Goal: Check status: Check status

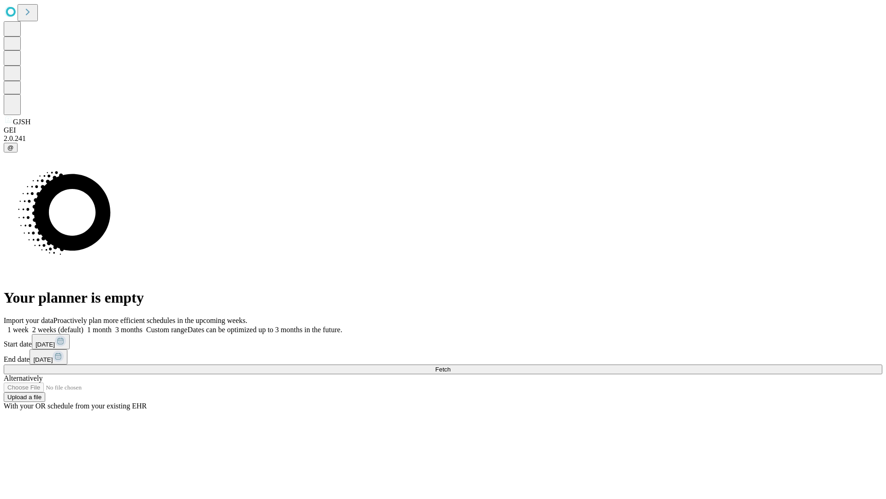
click at [451, 366] on span "Fetch" at bounding box center [442, 369] width 15 height 7
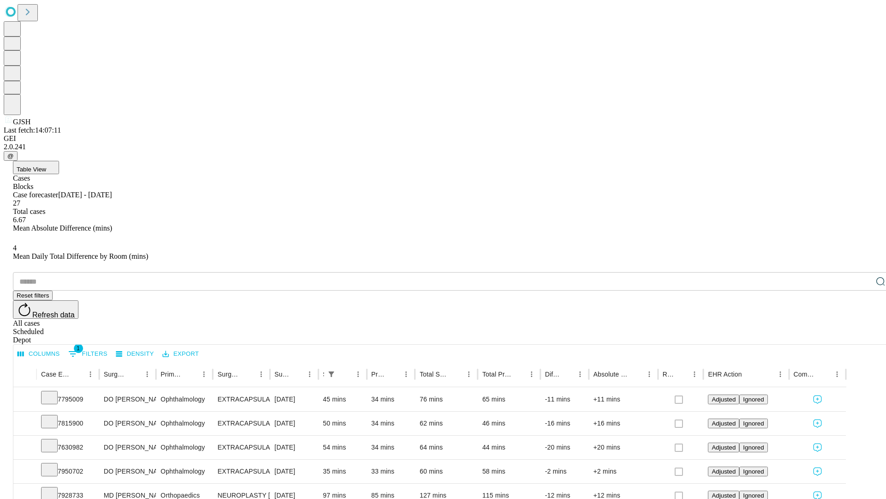
click at [827, 327] on div "Scheduled" at bounding box center [452, 331] width 879 height 8
